Goal: Information Seeking & Learning: Learn about a topic

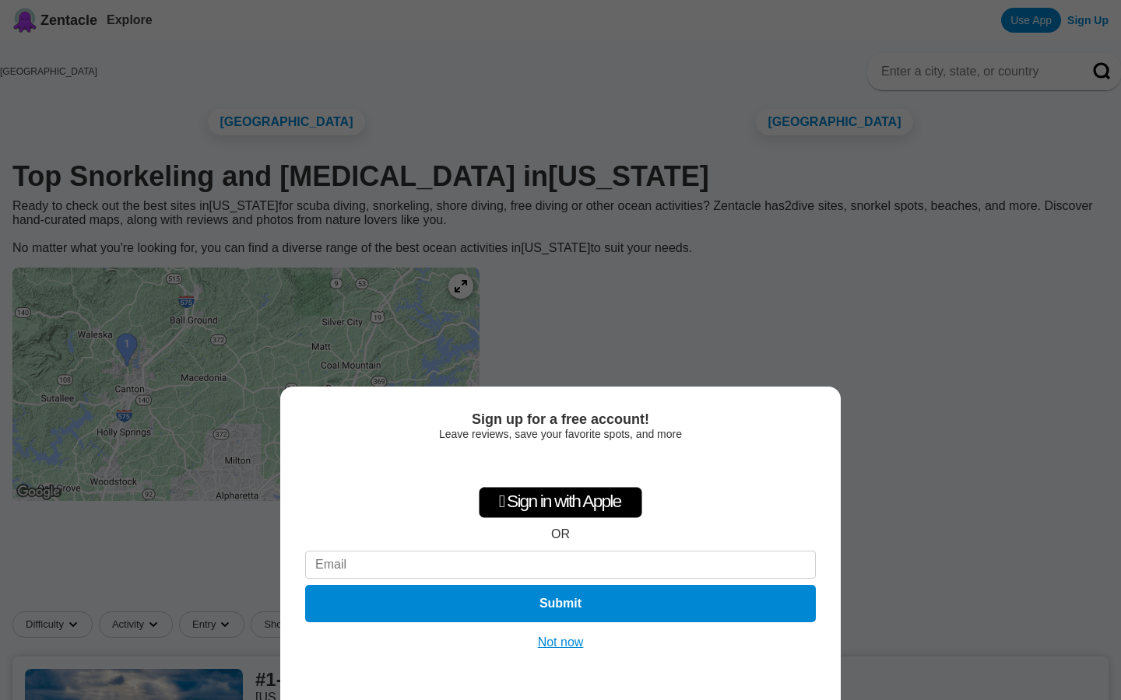
click at [560, 643] on button "Not now" at bounding box center [560, 643] width 55 height 16
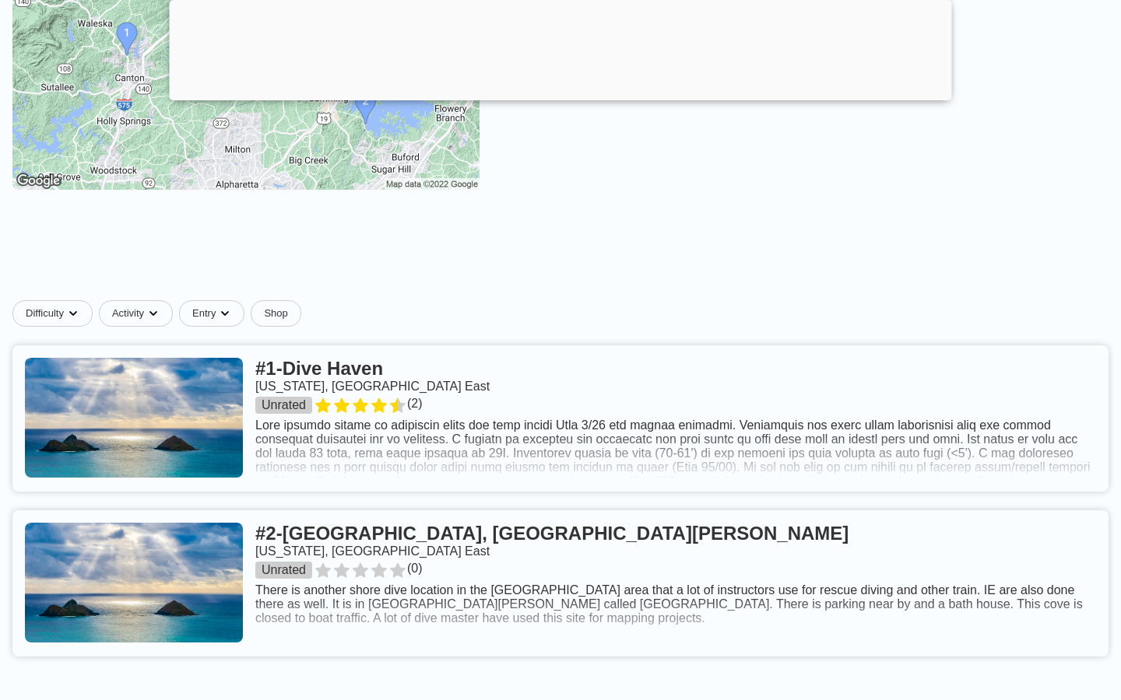
scroll to position [623, 0]
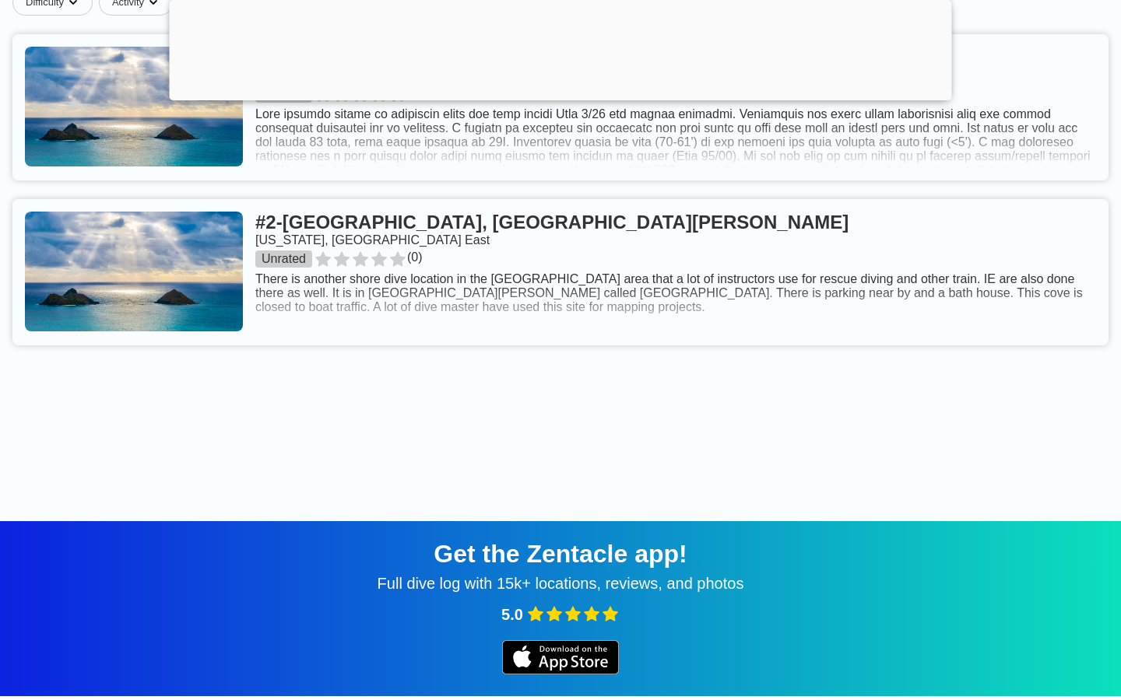
click at [560, 286] on link at bounding box center [560, 272] width 1096 height 146
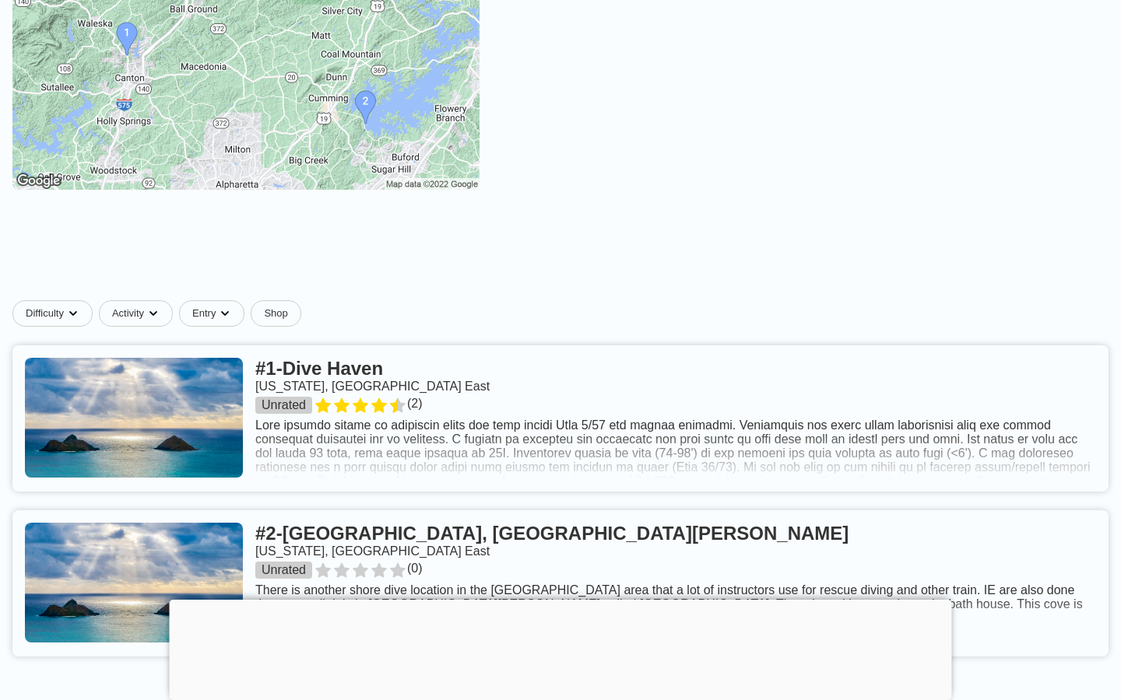
scroll to position [623, 0]
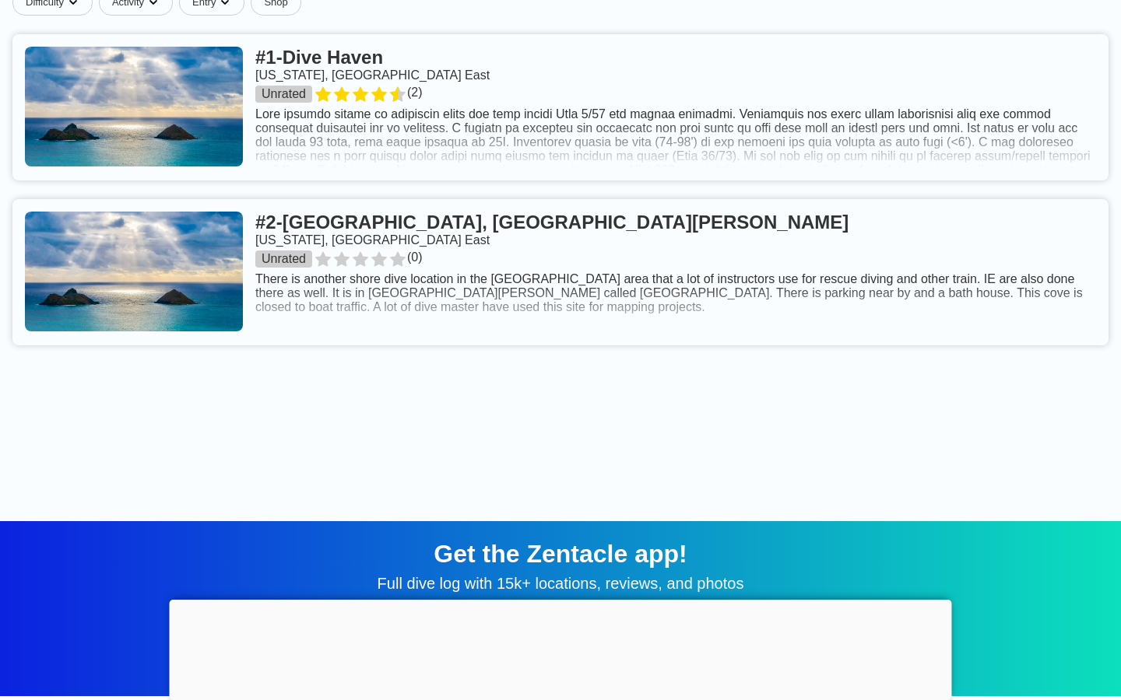
click at [560, 121] on link at bounding box center [560, 107] width 1096 height 146
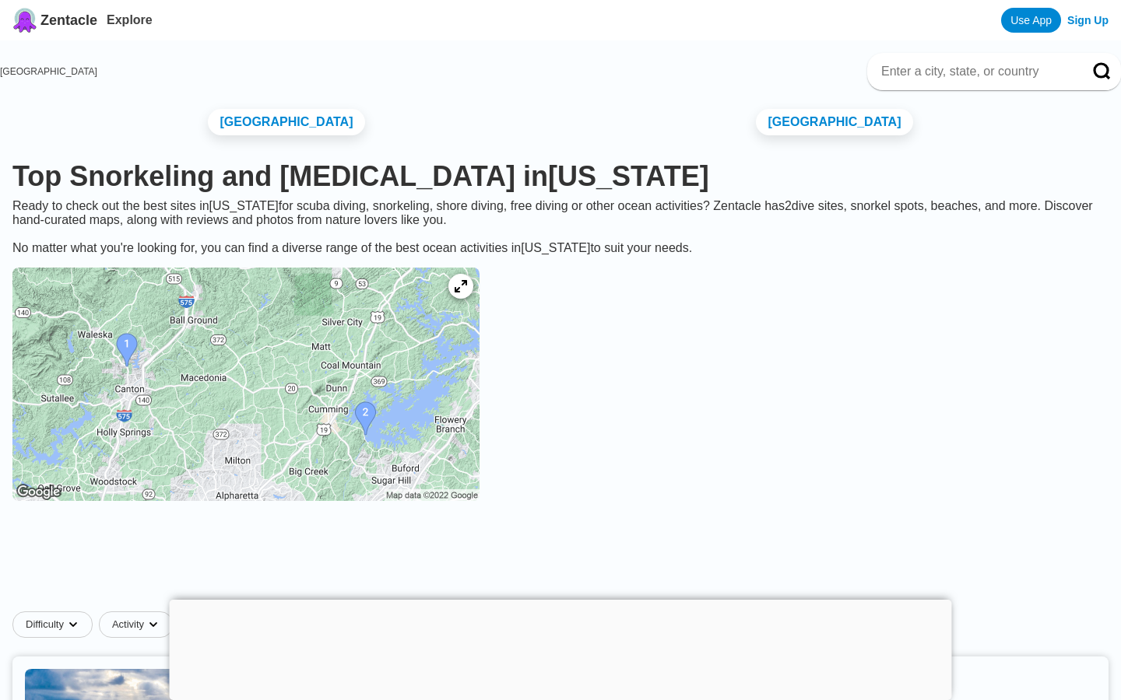
scroll to position [311, 0]
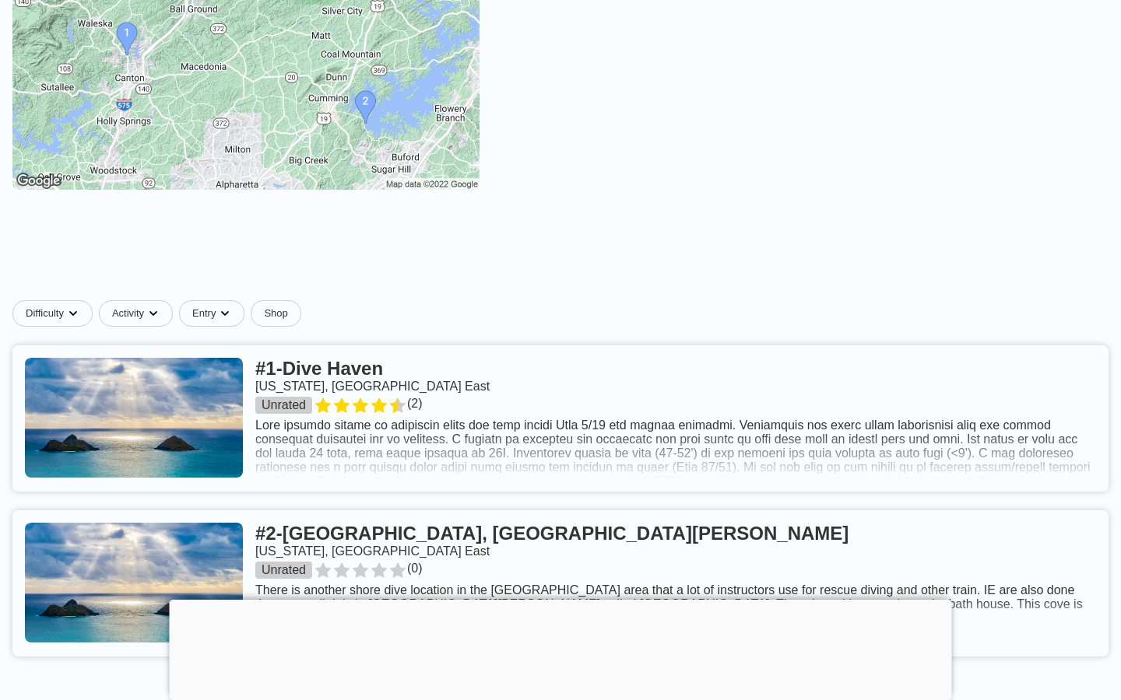
click at [560, 432] on link at bounding box center [560, 419] width 1096 height 146
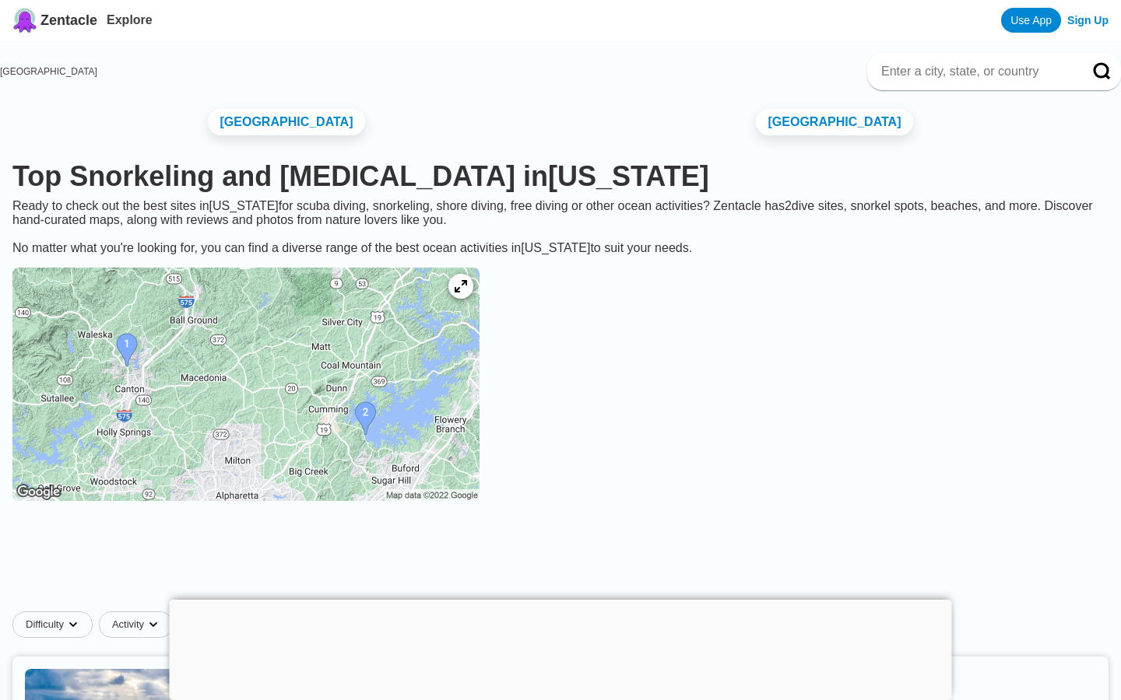
click at [975, 72] on input at bounding box center [974, 72] width 191 height 16
type input "Panama City Beach, FL"
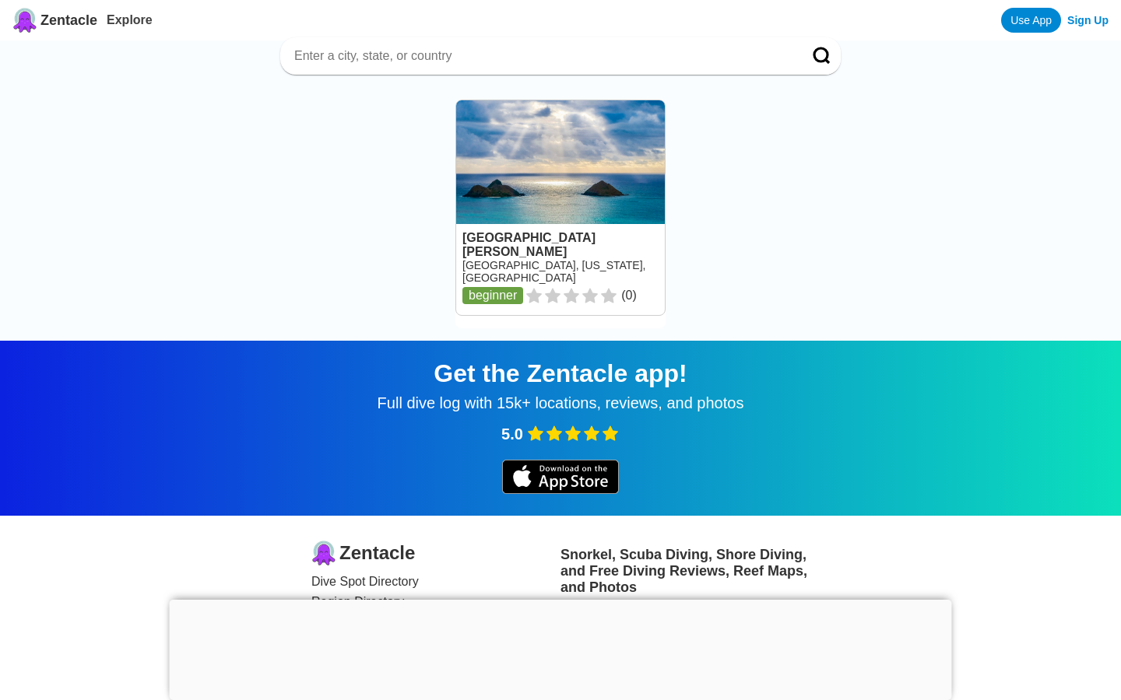
click at [560, 194] on link at bounding box center [560, 207] width 209 height 215
